Goal: Check status: Check status

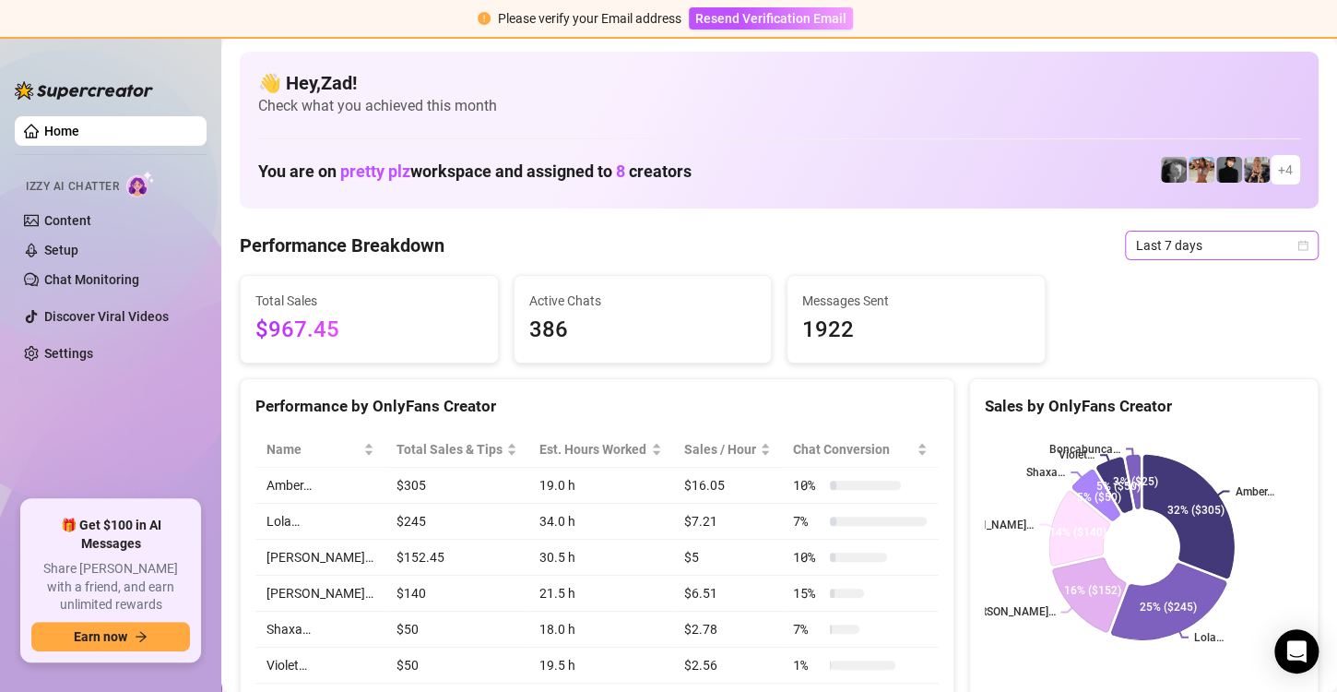
click at [1160, 242] on span "Last 7 days" at bounding box center [1221, 245] width 171 height 28
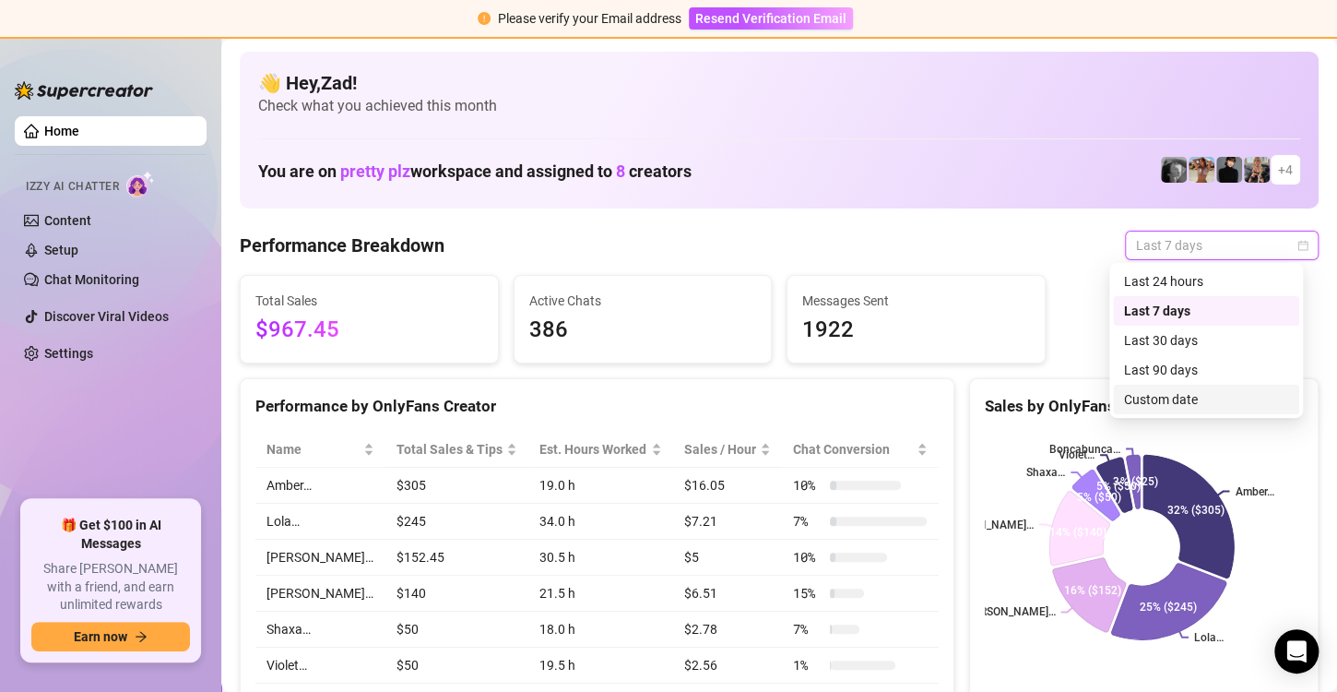
click at [1144, 402] on div "Custom date" at bounding box center [1206, 399] width 164 height 20
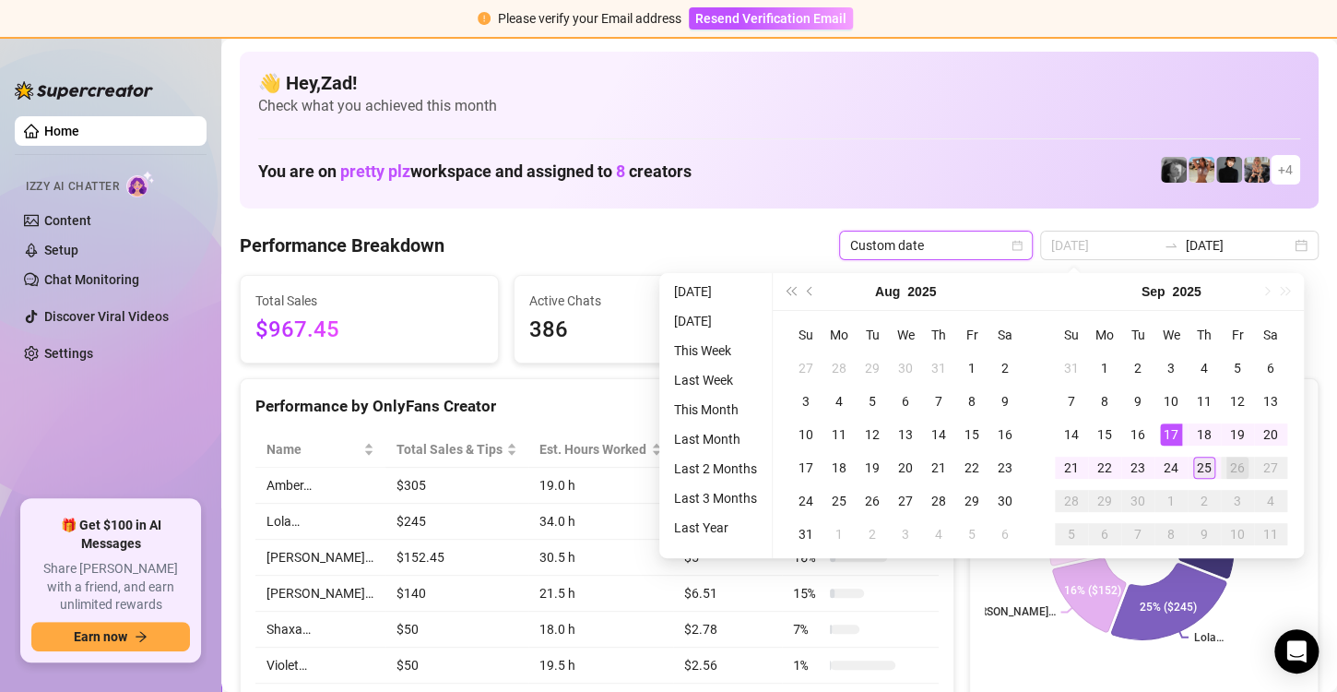
type input "[DATE]"
click at [1212, 478] on div "25" at bounding box center [1204, 467] width 22 height 22
click at [1201, 467] on div "25" at bounding box center [1204, 467] width 22 height 22
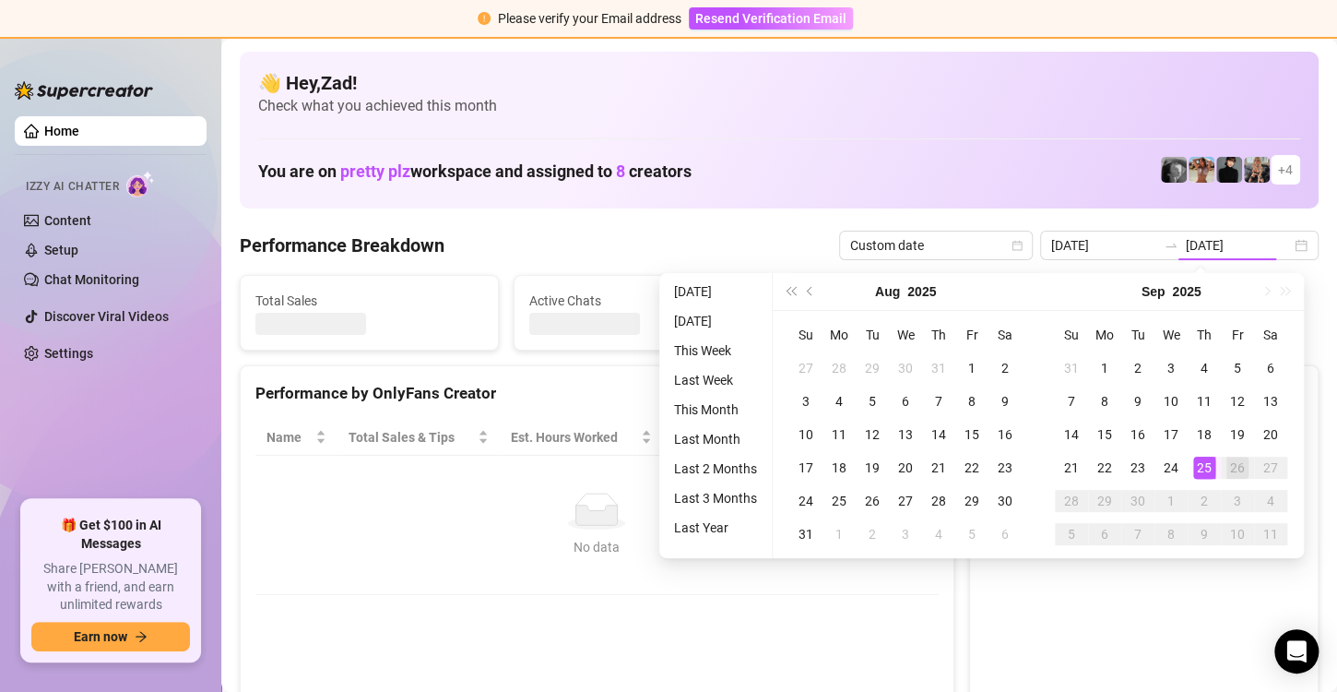
type input "[DATE]"
